Goal: Task Accomplishment & Management: Use online tool/utility

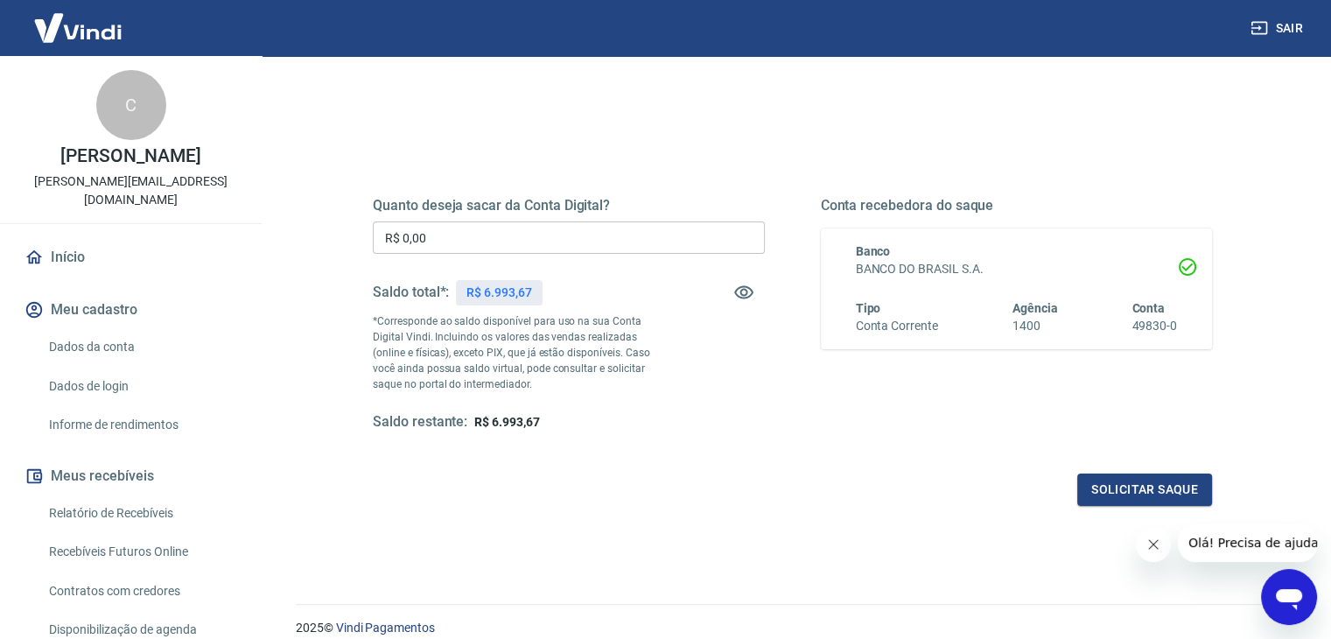
scroll to position [175, 0]
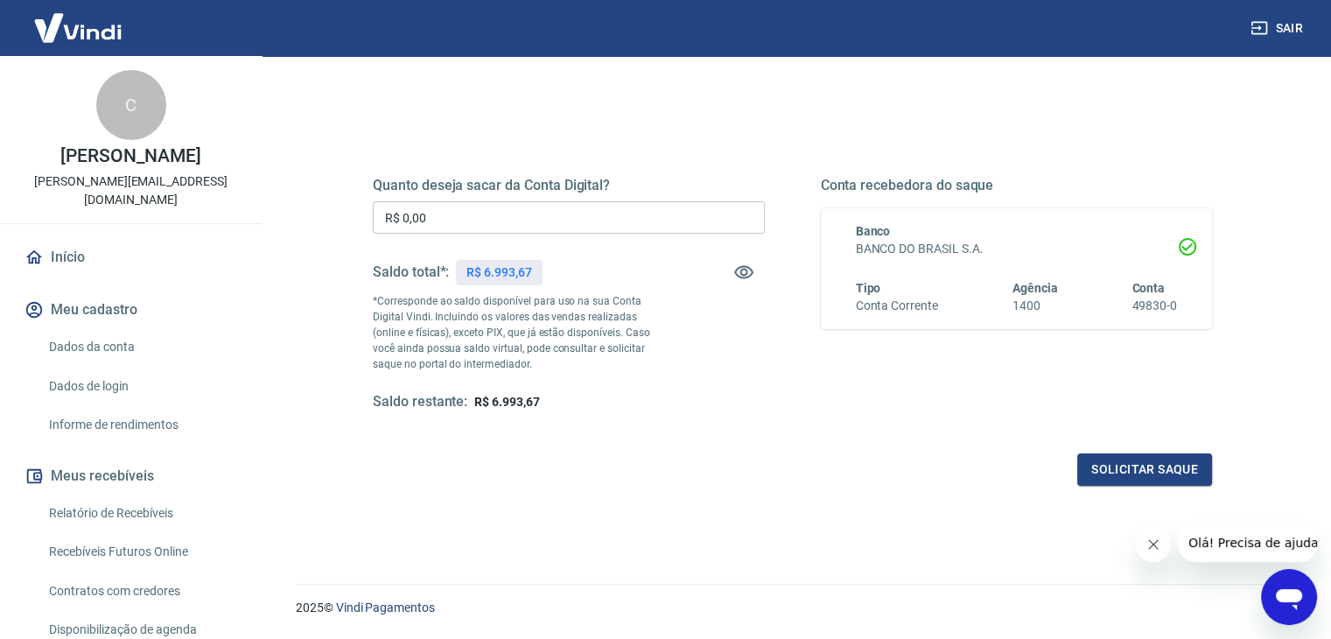
click at [703, 531] on div "Quanto deseja sacar da Conta Digital? R$ 0,00 ​ Saldo total*: R$ 6.993,67 *Corr…" at bounding box center [792, 378] width 993 height 626
